Goal: Task Accomplishment & Management: Complete application form

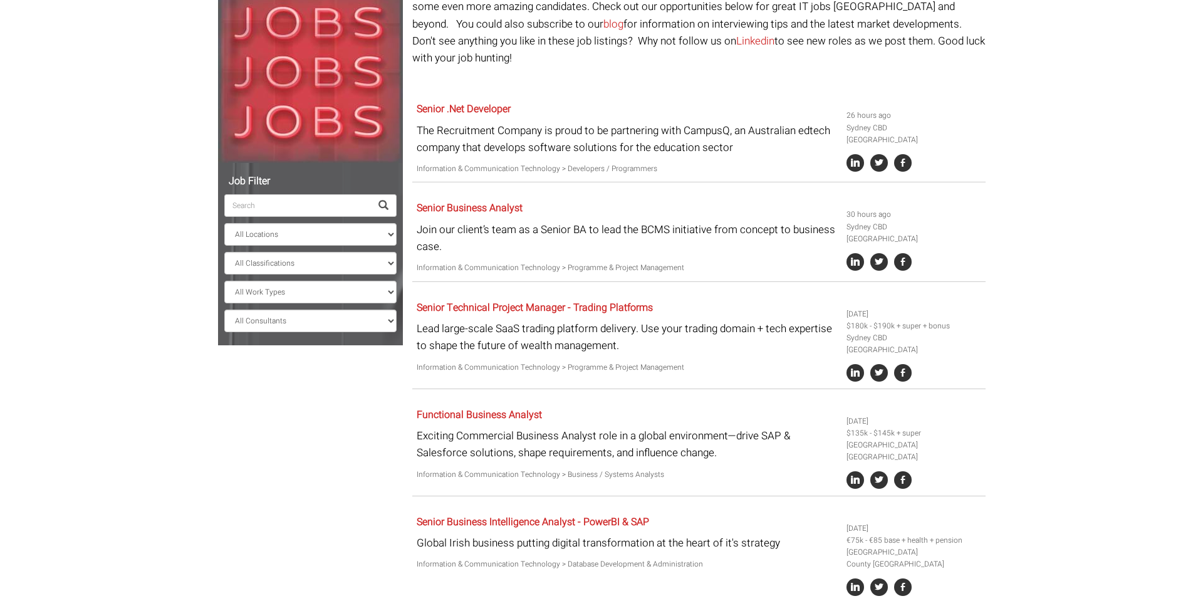
scroll to position [160, 0]
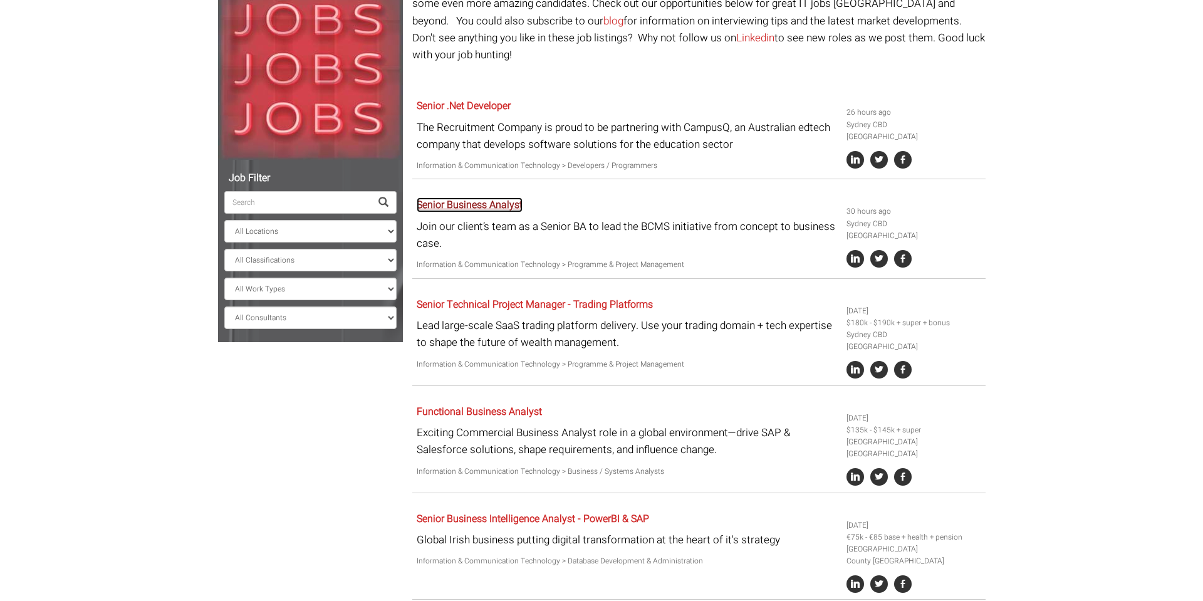
click at [472, 197] on link "Senior Business Analyst" at bounding box center [470, 204] width 106 height 15
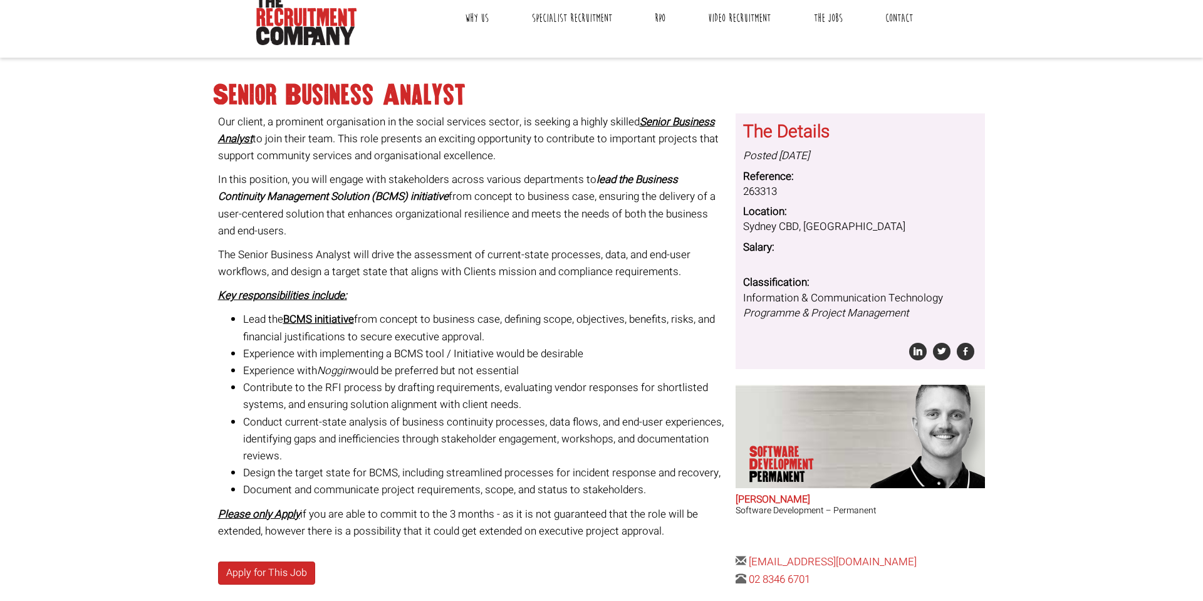
scroll to position [236, 0]
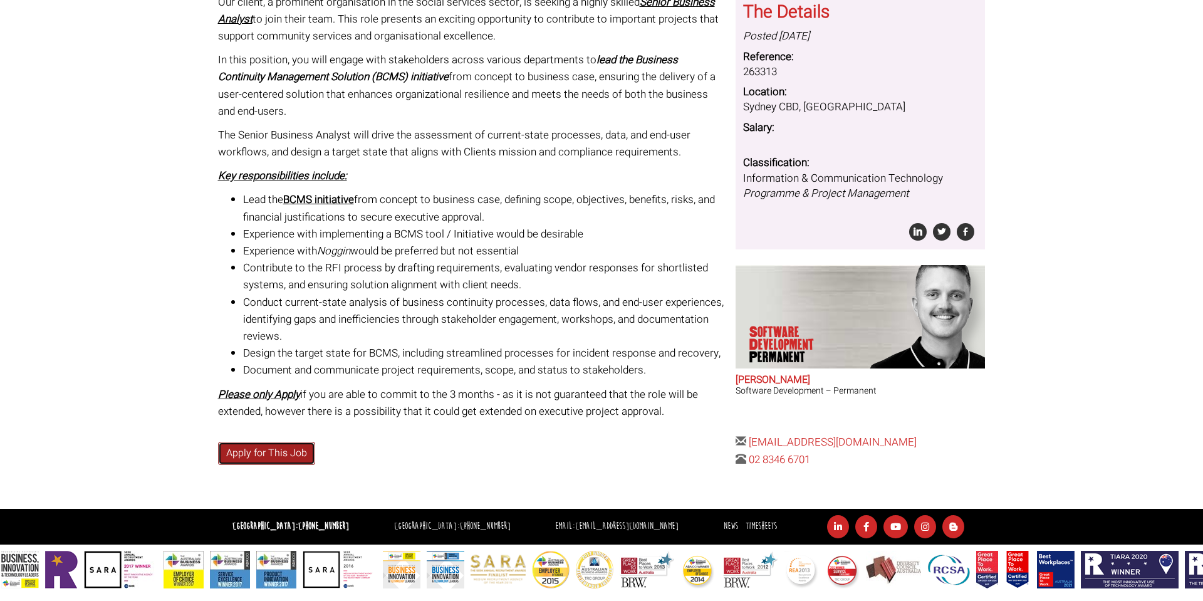
click at [288, 455] on link "Apply for This Job" at bounding box center [266, 453] width 97 height 23
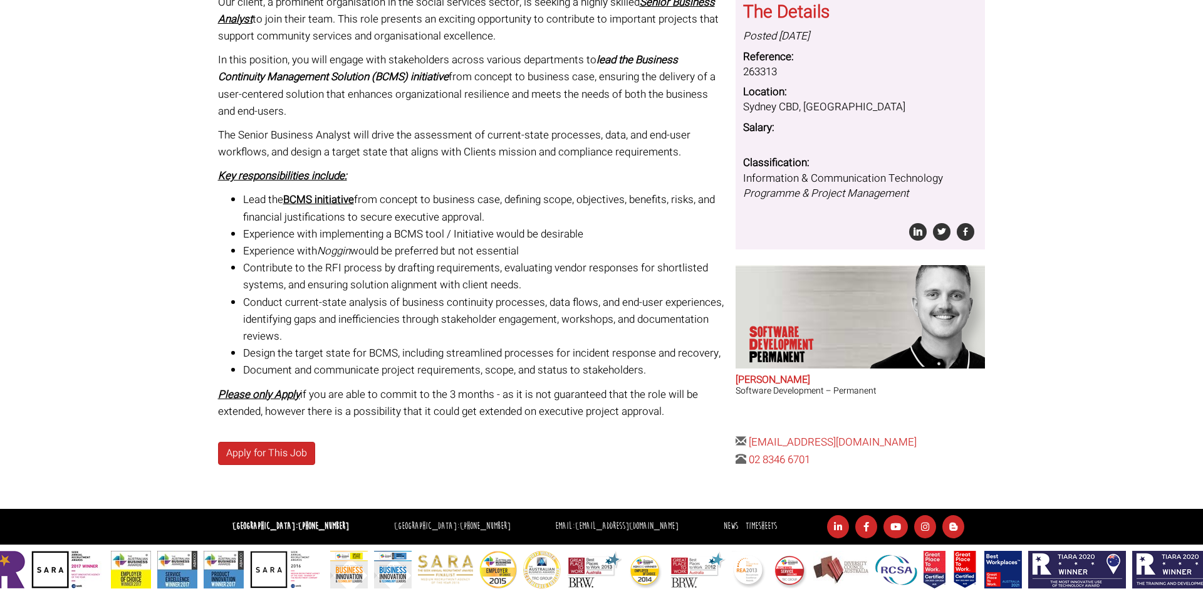
click at [579, 202] on li "Lead the BCMS initiative from concept to business case, defining scope, objecti…" at bounding box center [485, 208] width 484 height 34
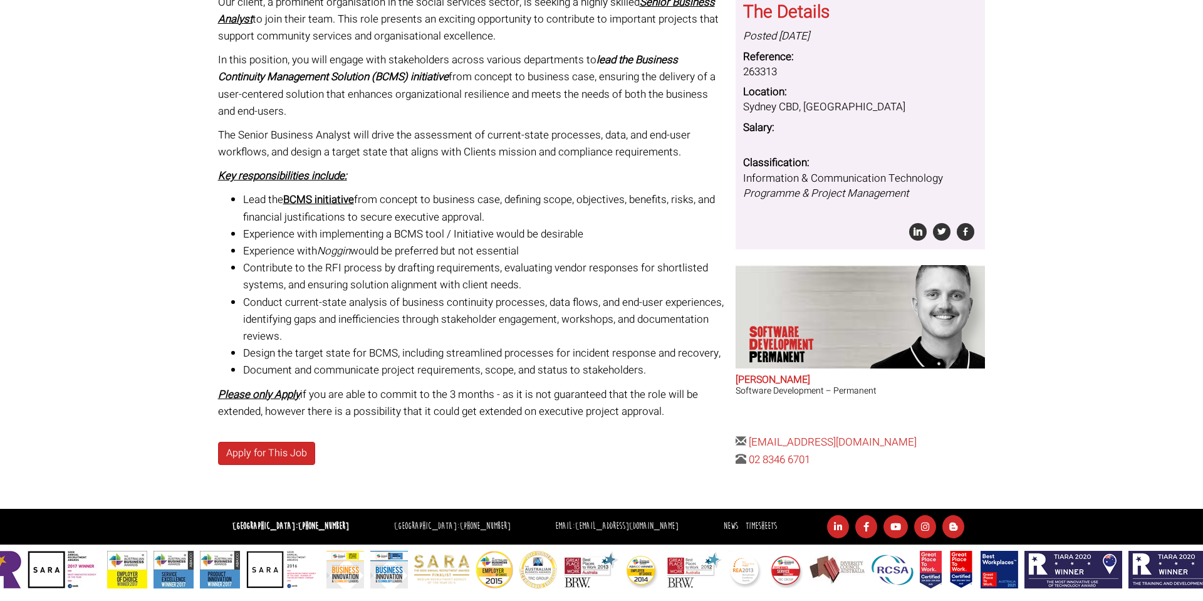
scroll to position [0, 0]
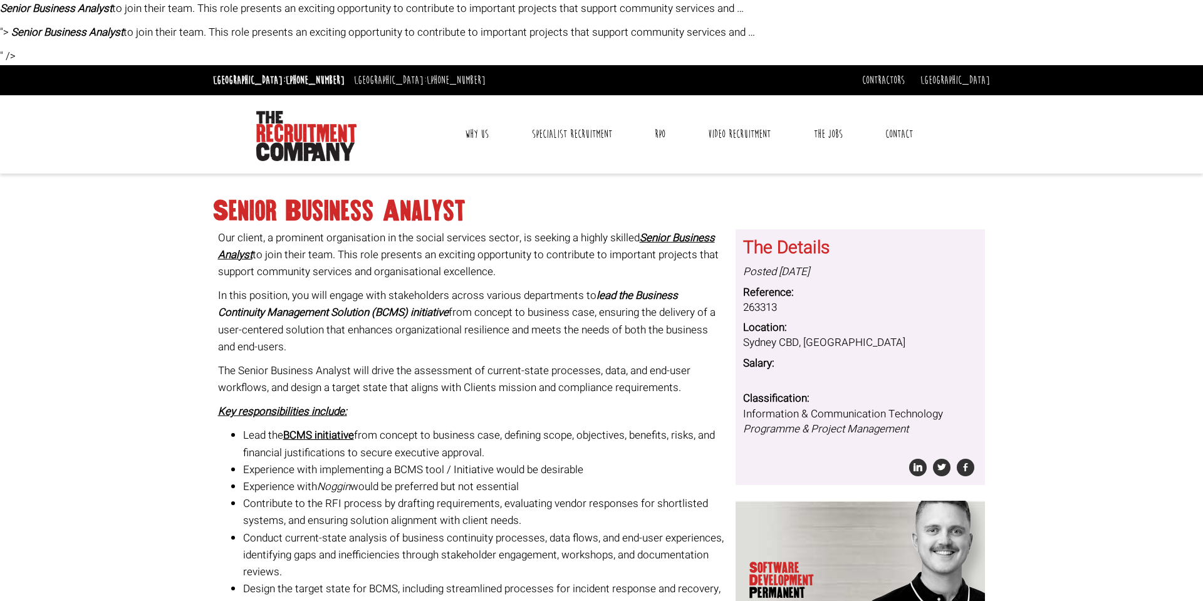
click at [669, 244] on strong "Senior Business Analyst" at bounding box center [466, 246] width 497 height 33
